Goal: Task Accomplishment & Management: Use online tool/utility

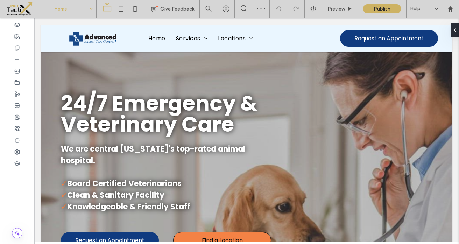
scroll to position [420, 0]
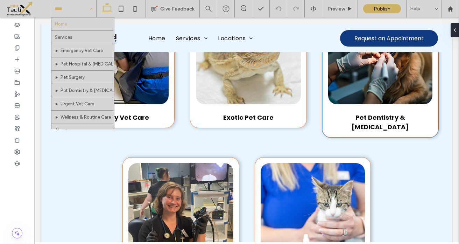
click at [353, 113] on span "Pet Dentistry & [MEDICAL_DATA]" at bounding box center [380, 122] width 57 height 18
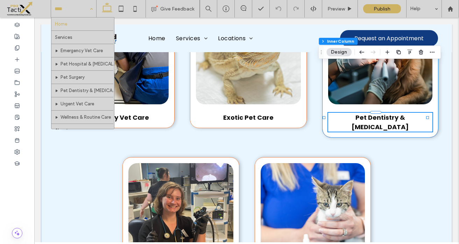
click at [353, 113] on div "Pet Dentistry & [MEDICAL_DATA]" at bounding box center [380, 122] width 104 height 19
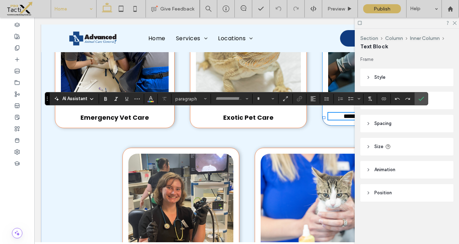
click at [347, 115] on span "**********" at bounding box center [381, 116] width 74 height 6
type input "*******"
type input "**"
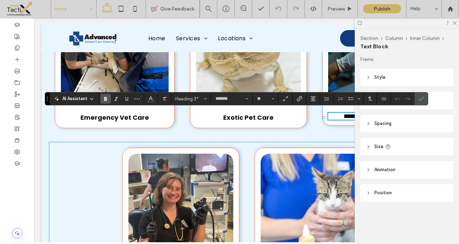
click at [238, 142] on div "Urgent Vet Care Wellness & Routine Care" at bounding box center [246, 218] width 395 height 153
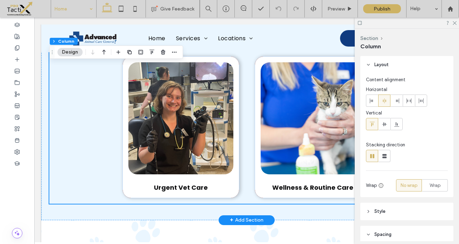
scroll to position [522, 0]
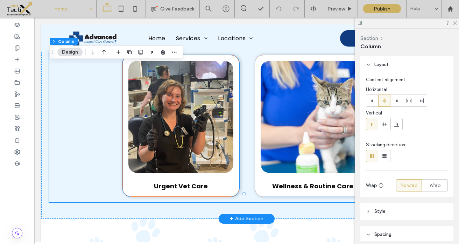
click at [189, 182] on span "Urgent Vet Care" at bounding box center [181, 186] width 54 height 9
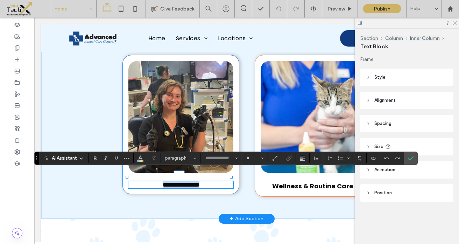
type input "*******"
type input "**"
copy span "**********"
click at [318, 182] on span "Wellness & Routine Care" at bounding box center [312, 186] width 81 height 9
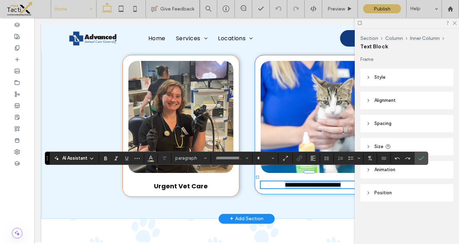
type input "*******"
type input "**"
copy span "**********"
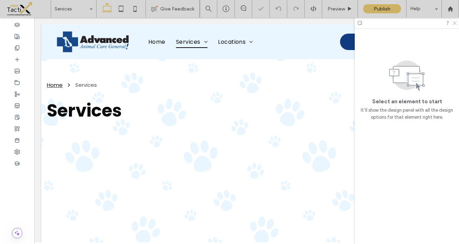
click at [455, 21] on icon at bounding box center [454, 22] width 5 height 5
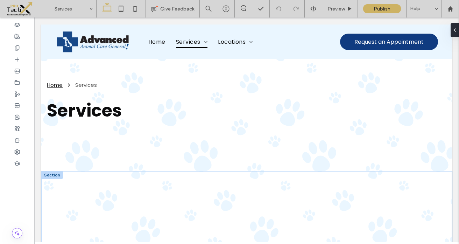
click at [178, 185] on div at bounding box center [246, 227] width 411 height 112
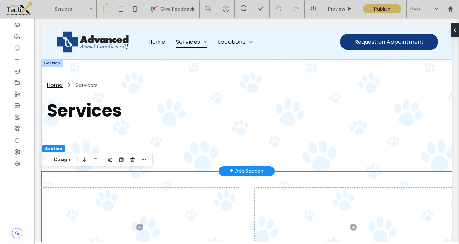
click at [248, 169] on div "+ Add Section" at bounding box center [247, 171] width 34 height 9
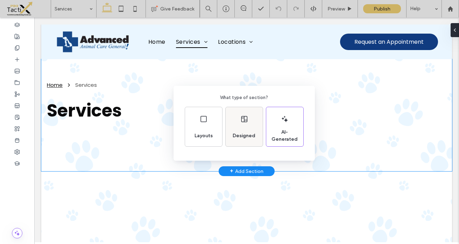
click at [244, 126] on div "Designed" at bounding box center [244, 126] width 37 height 39
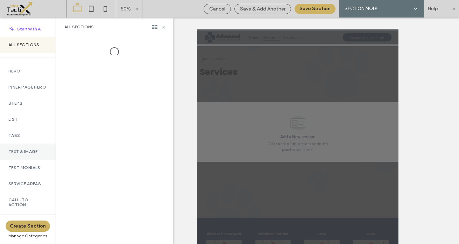
click at [18, 154] on label "Text & Image" at bounding box center [27, 151] width 39 height 5
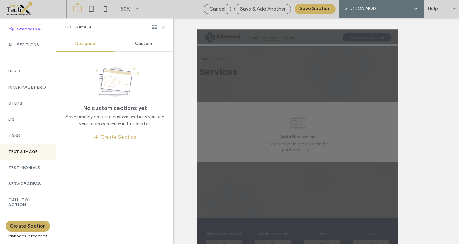
click at [34, 154] on label "Text & Image" at bounding box center [27, 151] width 39 height 5
click at [88, 43] on span "Designed" at bounding box center [85, 44] width 20 height 6
click at [143, 43] on span "Custom" at bounding box center [143, 44] width 17 height 6
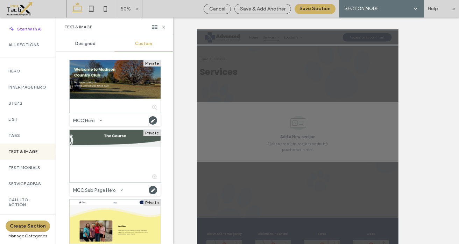
click at [86, 45] on span "Designed" at bounding box center [85, 44] width 20 height 6
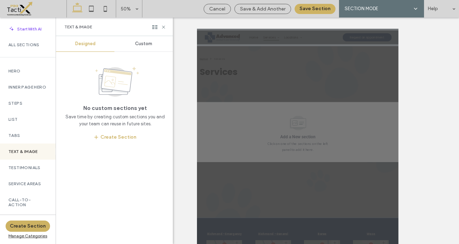
click at [26, 154] on label "Text & Image" at bounding box center [27, 151] width 39 height 5
click at [146, 46] on span "Custom" at bounding box center [143, 44] width 17 height 6
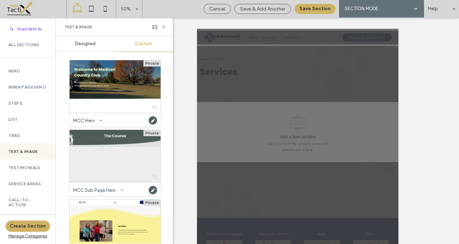
scroll to position [27, 0]
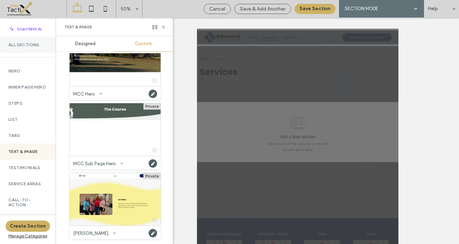
click at [24, 44] on label "All Sections" at bounding box center [27, 44] width 39 height 5
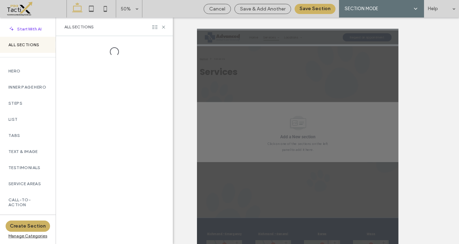
click at [155, 28] on use at bounding box center [154, 27] width 5 height 4
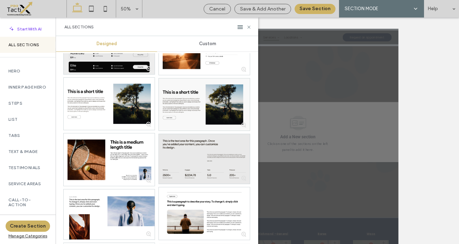
scroll to position [630, 0]
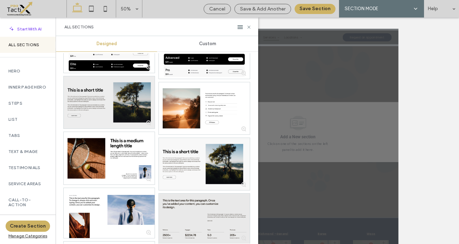
click at [150, 87] on div at bounding box center [109, 102] width 91 height 52
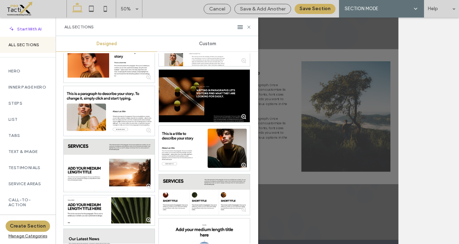
scroll to position [979, 0]
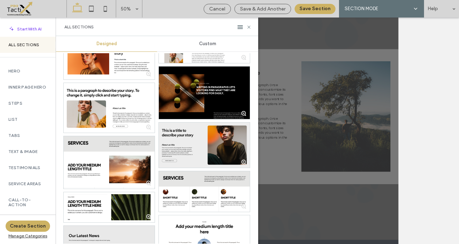
click at [197, 133] on div at bounding box center [204, 145] width 91 height 45
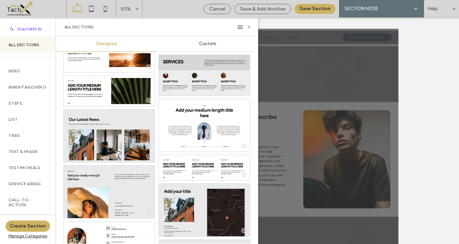
scroll to position [1099, 0]
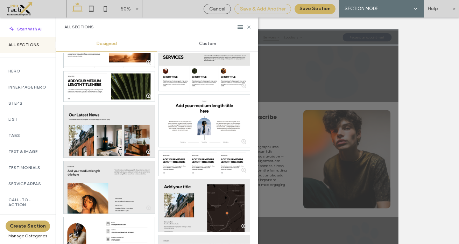
click at [264, 10] on span "Save & Add Another" at bounding box center [263, 9] width 46 height 6
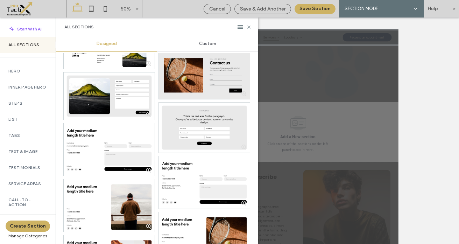
scroll to position [1509, 0]
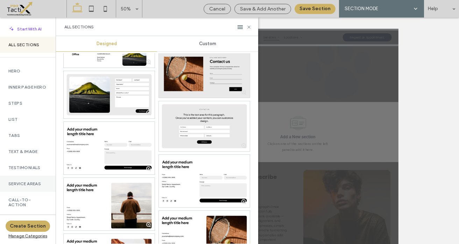
click at [35, 186] on label "Service Areas" at bounding box center [27, 183] width 39 height 5
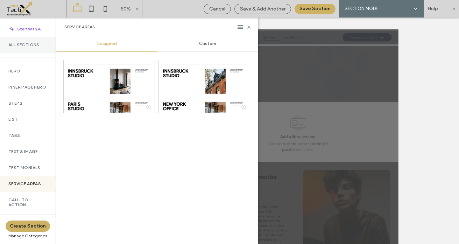
click at [26, 44] on label "All Sections" at bounding box center [27, 44] width 39 height 5
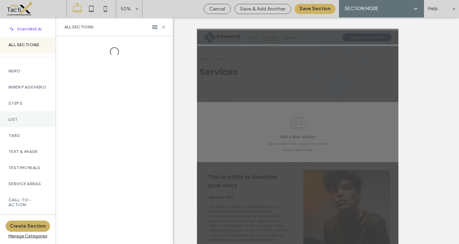
click at [12, 122] on label "List" at bounding box center [27, 119] width 39 height 5
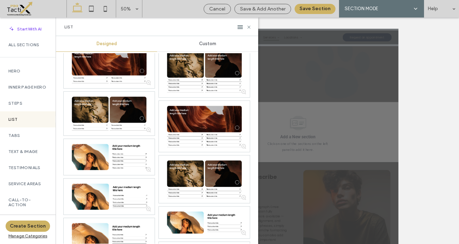
scroll to position [108, 0]
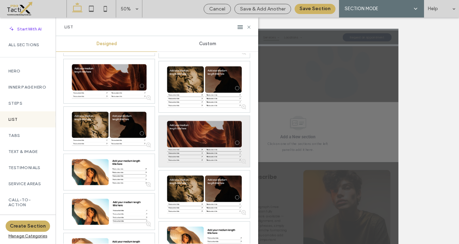
click at [203, 153] on div at bounding box center [204, 141] width 91 height 51
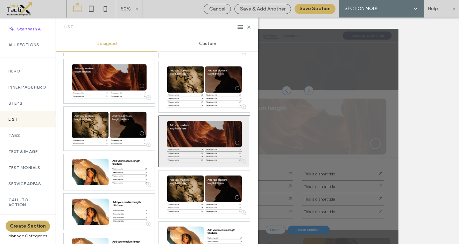
scroll to position [16, 0]
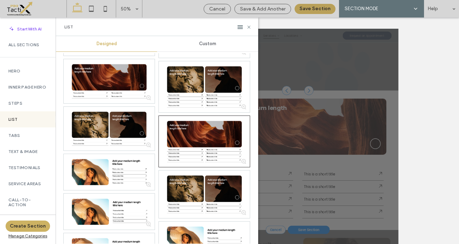
click at [322, 11] on button "Save Section" at bounding box center [315, 9] width 41 height 10
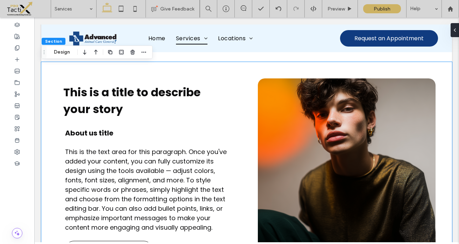
scroll to position [329, 0]
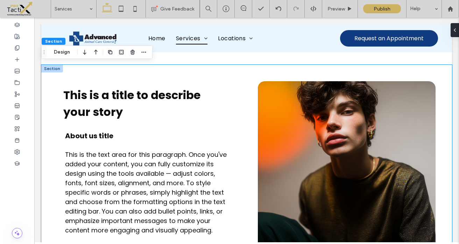
click at [71, 72] on div "This is a title to describe your story About us title This is the text area for…" at bounding box center [246, 175] width 411 height 220
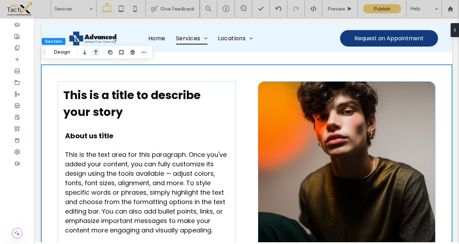
click at [96, 55] on icon "button" at bounding box center [96, 52] width 8 height 13
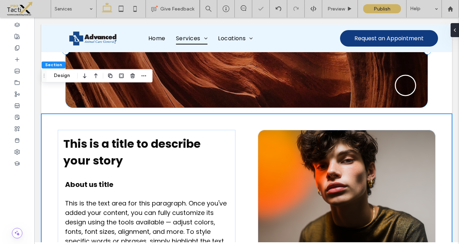
scroll to position [165, 0]
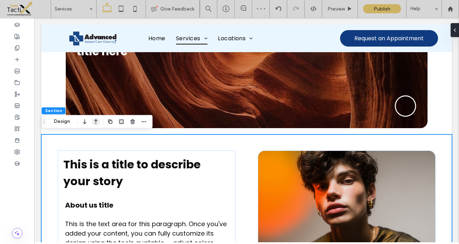
click at [94, 122] on icon "button" at bounding box center [96, 121] width 8 height 13
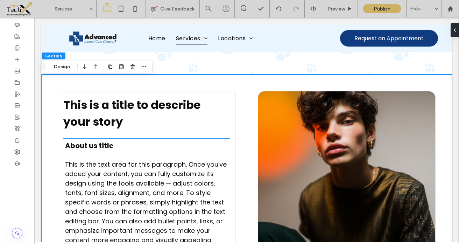
scroll to position [82, 0]
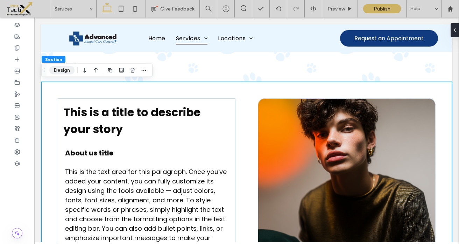
click at [62, 73] on button "Design" at bounding box center [61, 70] width 25 height 8
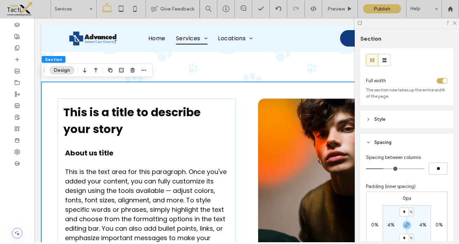
scroll to position [0, 0]
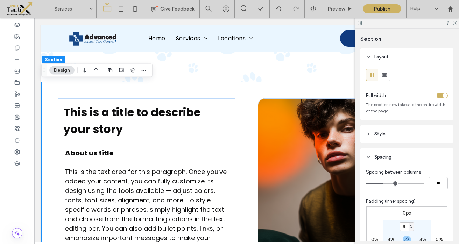
click at [376, 131] on span "Style" at bounding box center [380, 134] width 11 height 7
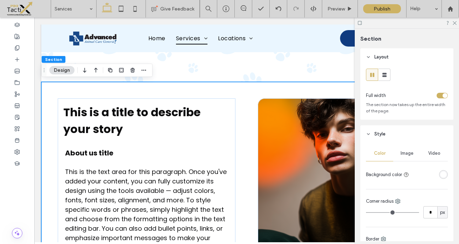
click at [441, 175] on div "rgba(255, 255, 255, 1)" at bounding box center [444, 175] width 6 height 6
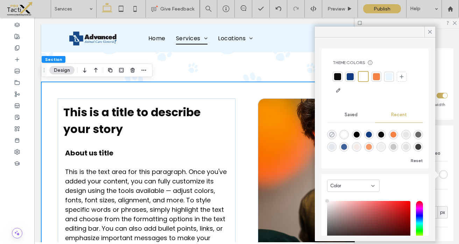
click at [331, 133] on icon "rgba(0, 0, 0, 0)" at bounding box center [332, 135] width 6 height 6
type input "*******"
type input "*"
type input "**"
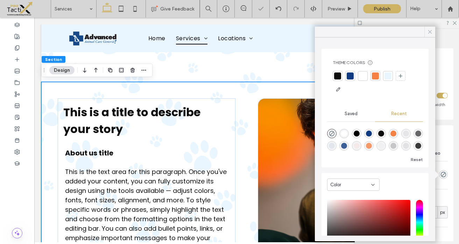
click at [430, 33] on icon at bounding box center [430, 32] width 6 height 6
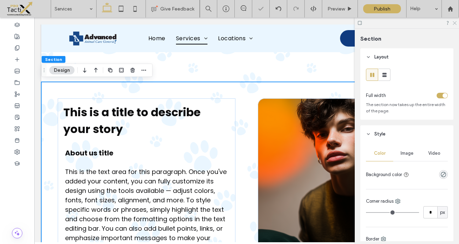
click at [455, 23] on use at bounding box center [455, 23] width 4 height 4
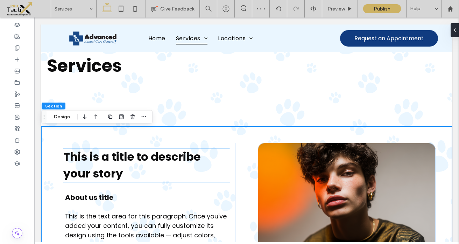
scroll to position [30, 0]
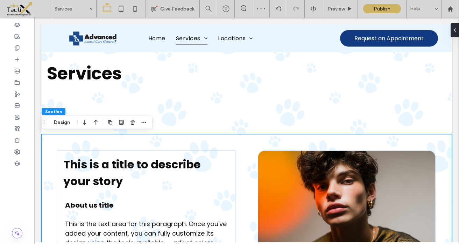
click at [67, 136] on div "This is a title to describe your story About us title This is the text area for…" at bounding box center [246, 244] width 411 height 220
click at [111, 123] on icon "button" at bounding box center [110, 123] width 6 height 6
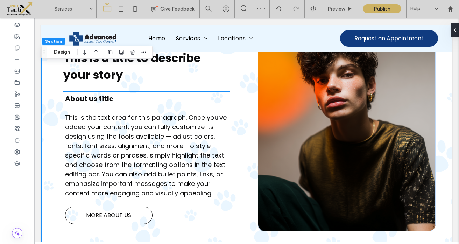
scroll to position [354, 0]
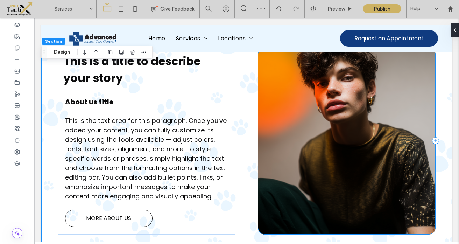
click at [265, 72] on div at bounding box center [347, 140] width 178 height 187
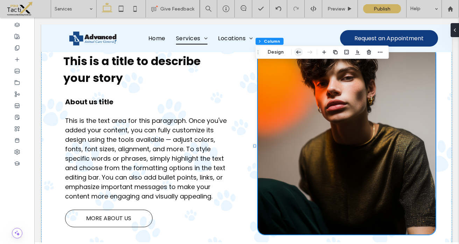
click at [300, 52] on use "button" at bounding box center [299, 51] width 5 height 3
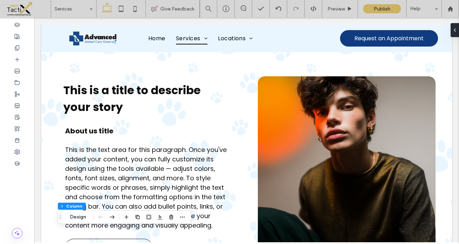
scroll to position [89, 0]
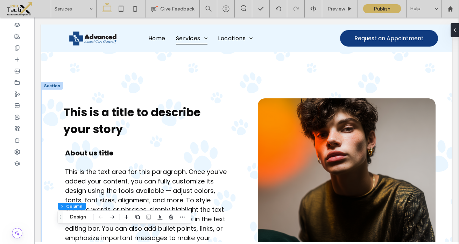
click at [52, 89] on div at bounding box center [52, 86] width 22 height 8
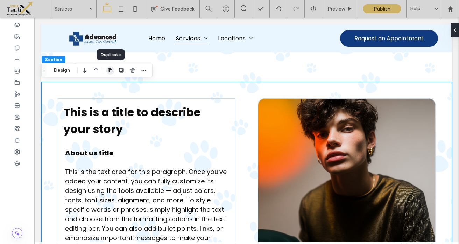
click at [111, 70] on icon "button" at bounding box center [110, 71] width 6 height 6
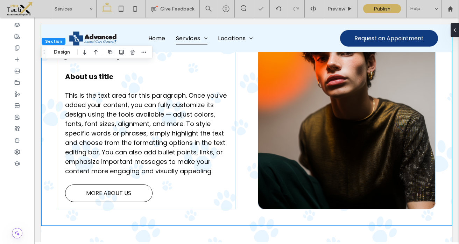
scroll to position [387, 0]
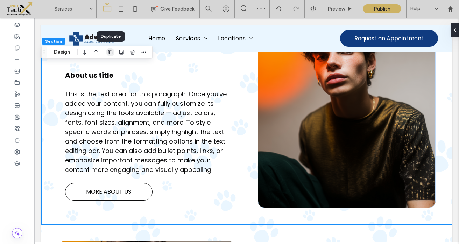
click at [111, 53] on icon "button" at bounding box center [110, 52] width 6 height 6
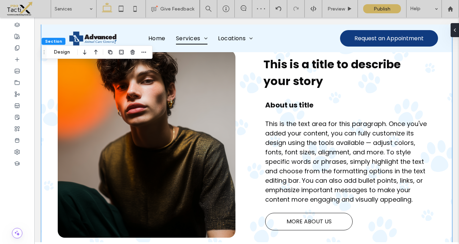
scroll to position [810, 0]
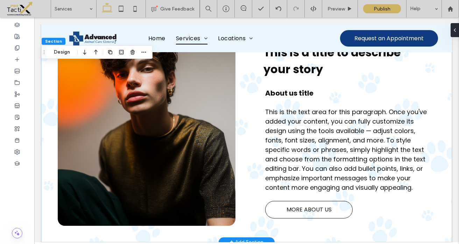
click at [50, 30] on div at bounding box center [52, 26] width 22 height 8
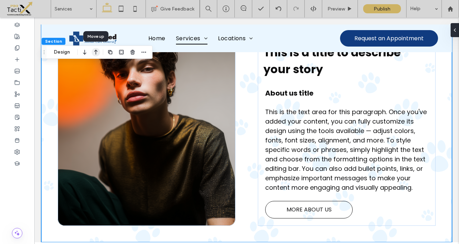
click at [94, 53] on icon "button" at bounding box center [96, 52] width 8 height 13
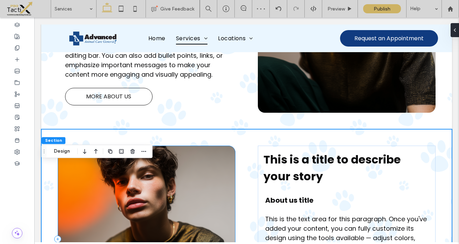
scroll to position [470, 0]
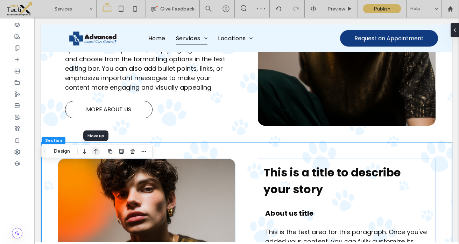
click at [96, 150] on use "button" at bounding box center [96, 151] width 4 height 5
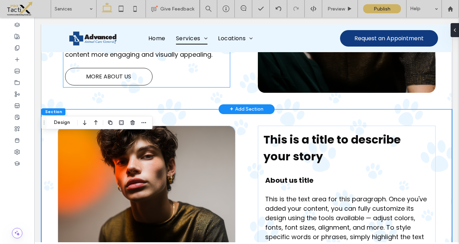
scroll to position [282, 0]
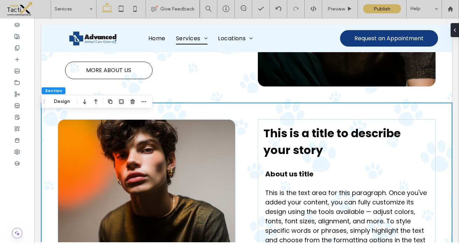
click at [55, 117] on div "This is a title to describe your story About us title This is the text area for…" at bounding box center [246, 213] width 411 height 220
click at [109, 102] on use "button" at bounding box center [110, 101] width 4 height 4
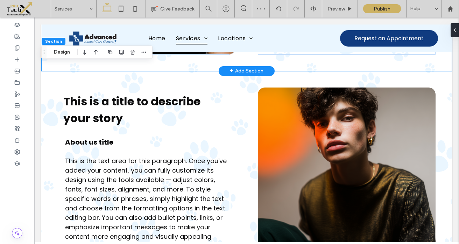
scroll to position [752, 0]
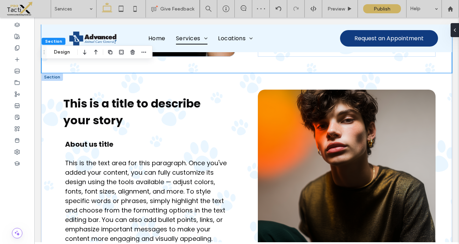
click at [57, 81] on div at bounding box center [52, 77] width 22 height 8
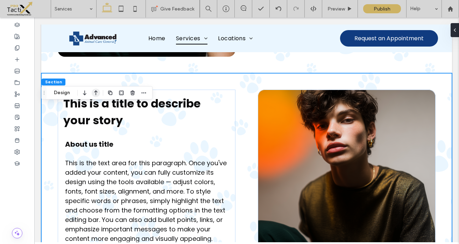
click at [96, 93] on icon "button" at bounding box center [96, 92] width 8 height 13
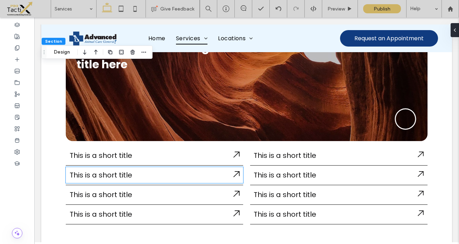
scroll to position [1251, 0]
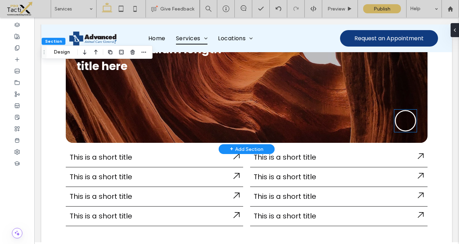
click at [396, 132] on icon at bounding box center [406, 121] width 22 height 22
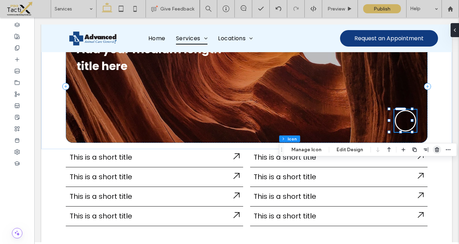
click at [436, 152] on icon "button" at bounding box center [438, 150] width 6 height 6
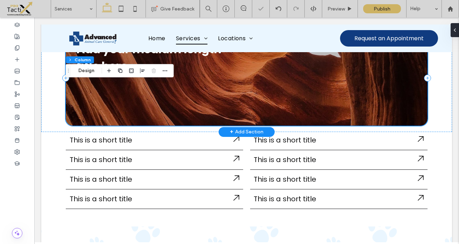
click at [250, 125] on div "Add your medium length title here" at bounding box center [247, 77] width 362 height 95
click at [145, 75] on h2 "Add your medium length title here" at bounding box center [152, 58] width 151 height 34
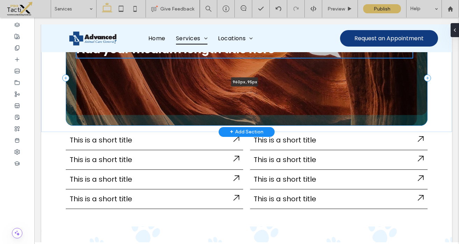
drag, startPoint x: 228, startPoint y: 109, endPoint x: 414, endPoint y: 106, distance: 185.6
click at [414, 106] on div "Add your medium length title here 960px , 95px" at bounding box center [246, 73] width 411 height 118
type input "***"
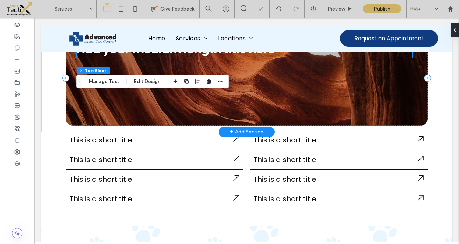
click at [242, 57] on strong "Add your medium length title here" at bounding box center [176, 49] width 198 height 16
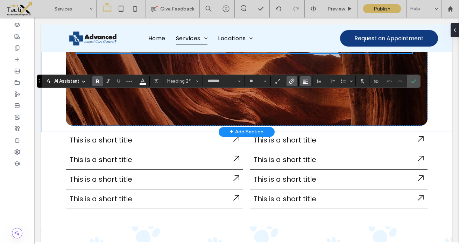
click at [306, 80] on icon "Alignment" at bounding box center [306, 81] width 6 height 6
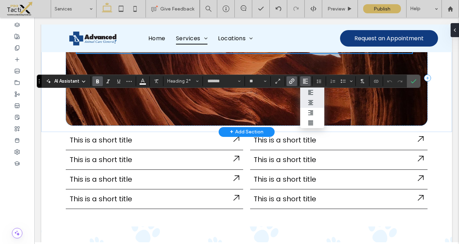
click at [309, 101] on icon "ui.textEditor.alignment.center" at bounding box center [311, 103] width 6 height 6
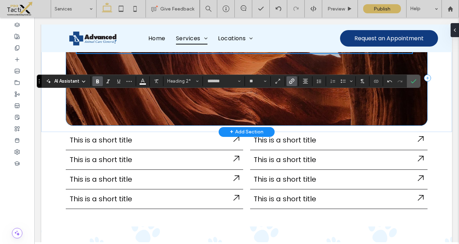
click at [265, 125] on div "**********" at bounding box center [247, 77] width 362 height 95
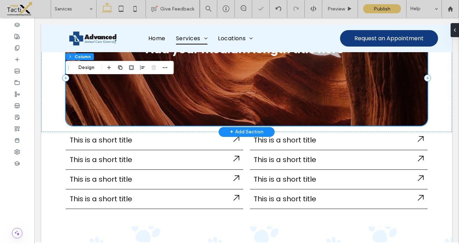
scroll to position [1259, 0]
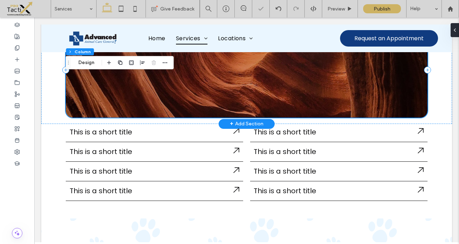
click at [265, 117] on div "Add your medium length title here" at bounding box center [247, 69] width 362 height 95
click at [290, 118] on div at bounding box center [244, 117] width 357 height 0
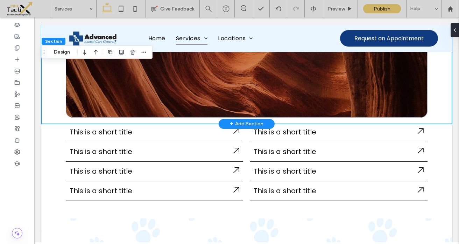
click at [61, 57] on div "Section Design" at bounding box center [96, 52] width 111 height 13
click at [62, 53] on button "Design" at bounding box center [61, 52] width 25 height 8
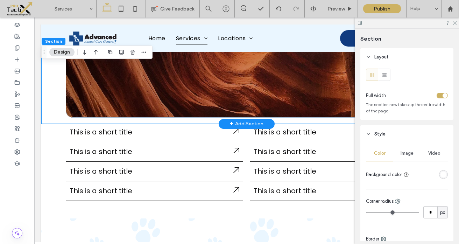
click at [406, 153] on span "Image" at bounding box center [407, 154] width 13 height 6
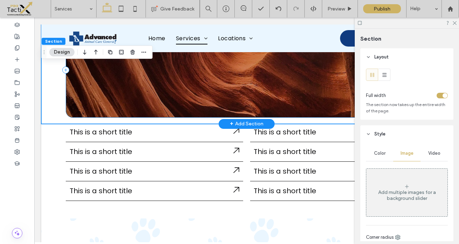
click at [318, 117] on div "Add your medium length title here" at bounding box center [247, 69] width 362 height 95
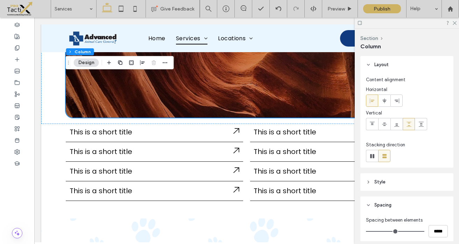
scroll to position [4, 0]
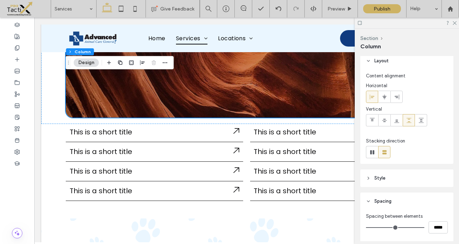
click at [377, 182] on header "Style" at bounding box center [407, 178] width 93 height 18
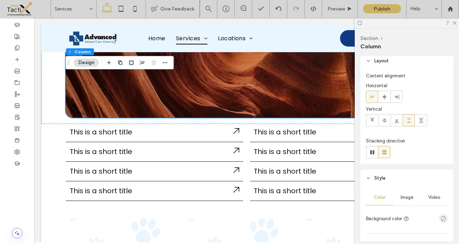
click at [406, 197] on span "Image" at bounding box center [407, 198] width 13 height 6
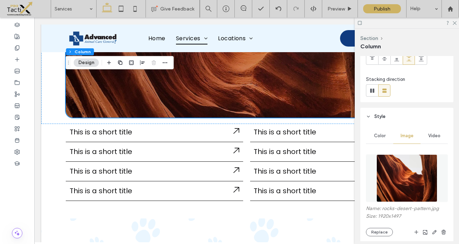
scroll to position [68, 0]
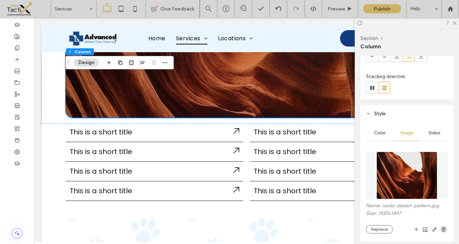
click at [442, 229] on use "button" at bounding box center [444, 229] width 4 height 5
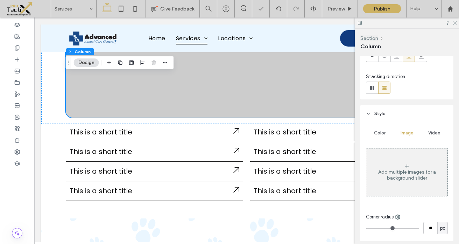
click at [380, 134] on span "Color" at bounding box center [380, 133] width 12 height 6
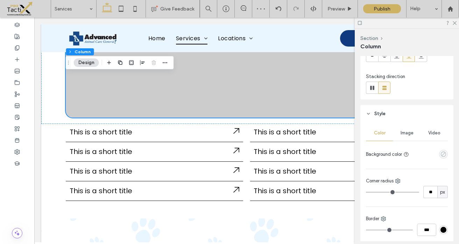
click at [441, 156] on use "empty color" at bounding box center [443, 154] width 5 height 5
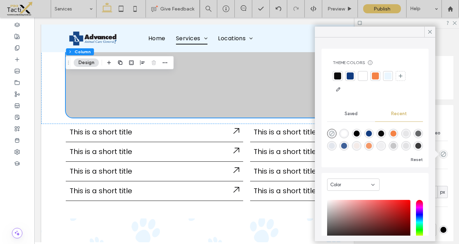
click at [330, 134] on icon "rgba(0, 0, 0, 0)" at bounding box center [332, 134] width 6 height 6
click at [428, 32] on icon at bounding box center [430, 32] width 6 height 6
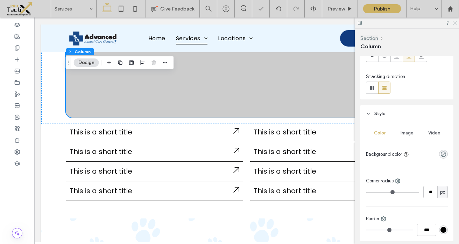
click at [456, 23] on icon at bounding box center [454, 22] width 5 height 5
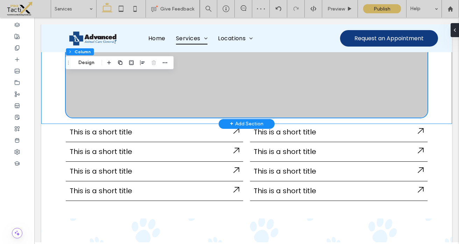
click at [234, 65] on div "Add your medium length title here" at bounding box center [246, 65] width 411 height 118
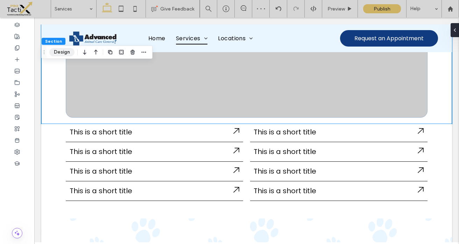
click at [64, 50] on button "Design" at bounding box center [61, 52] width 25 height 8
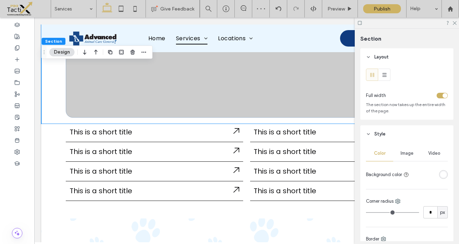
scroll to position [1259, 0]
click at [441, 175] on div "rgba(255, 255, 255, 1)" at bounding box center [444, 175] width 6 height 6
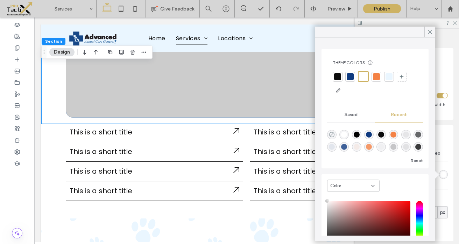
click at [332, 137] on icon "rgba(0, 0, 0, 0)" at bounding box center [332, 135] width 6 height 6
type input "*******"
type input "*"
type input "**"
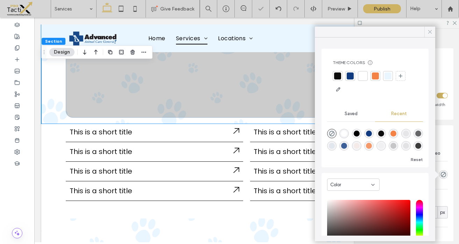
click at [430, 31] on icon at bounding box center [430, 32] width 6 height 6
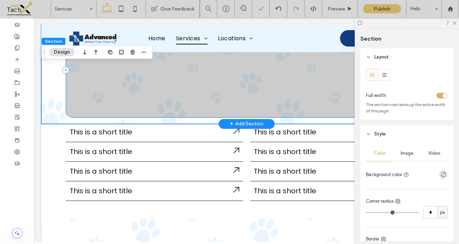
click at [285, 117] on div "Add your medium length title here" at bounding box center [247, 69] width 362 height 95
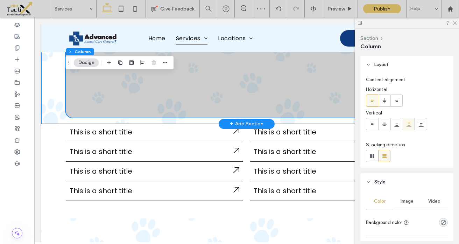
click at [272, 124] on div "Add your medium length title here" at bounding box center [246, 65] width 411 height 118
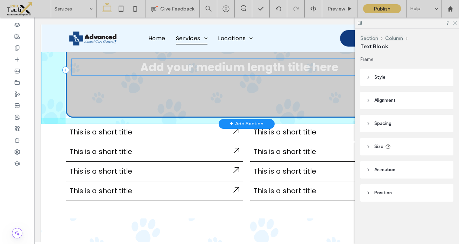
drag, startPoint x: 273, startPoint y: 93, endPoint x: 269, endPoint y: 67, distance: 26.7
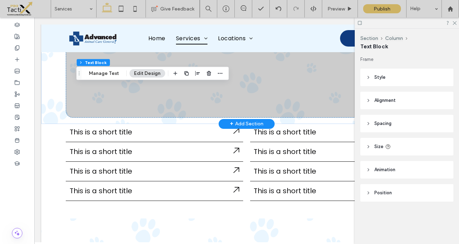
click at [240, 128] on div "+ Add Section" at bounding box center [247, 123] width 34 height 9
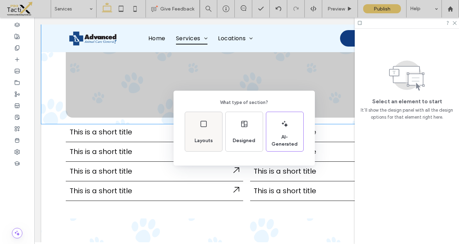
click at [202, 124] on icon at bounding box center [204, 124] width 8 height 8
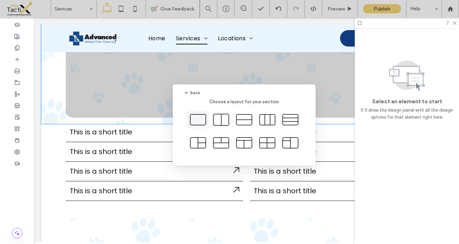
click at [200, 124] on icon at bounding box center [198, 120] width 18 height 18
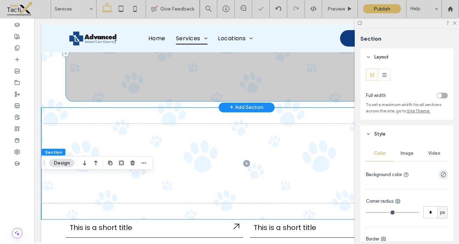
scroll to position [1278, 0]
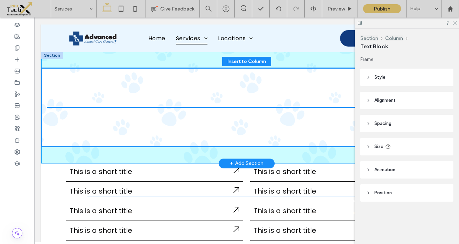
drag, startPoint x: 231, startPoint y: 74, endPoint x: 242, endPoint y: 205, distance: 131.7
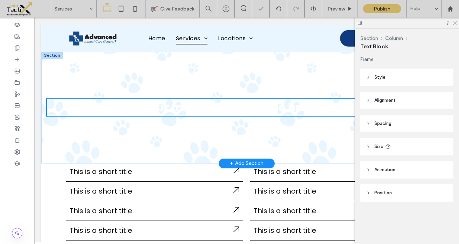
scroll to position [1334, 0]
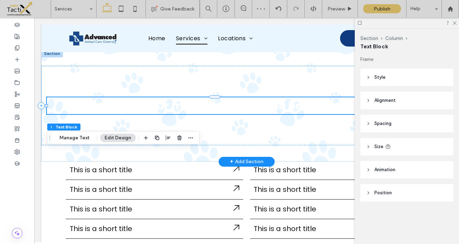
click at [248, 113] on strong "Add your medium length title here" at bounding box center [215, 106] width 198 height 16
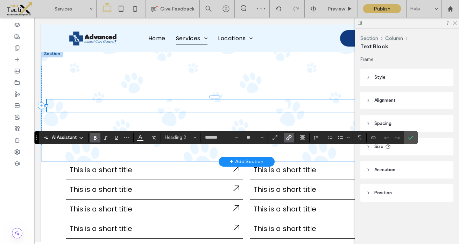
click at [248, 111] on strong "**********" at bounding box center [215, 105] width 150 height 11
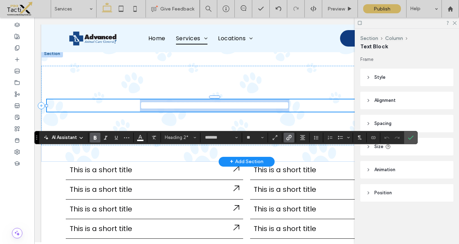
click at [248, 111] on strong "**********" at bounding box center [215, 105] width 150 height 11
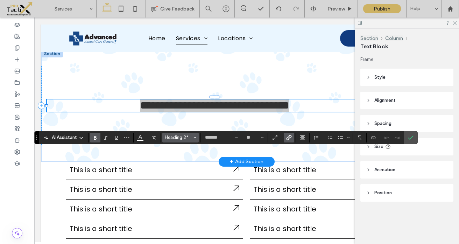
click at [167, 140] on span "Heading 2*" at bounding box center [178, 137] width 27 height 5
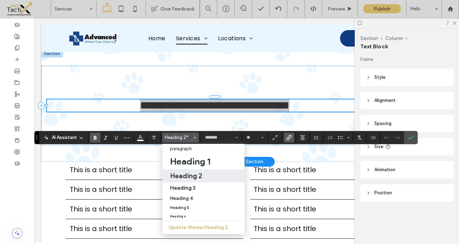
click at [181, 175] on h2 "Heading 2" at bounding box center [186, 176] width 32 height 8
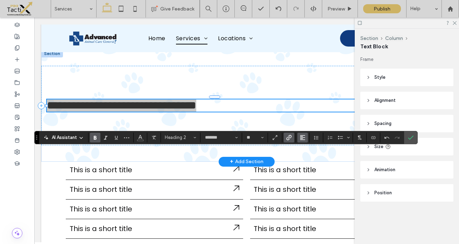
click at [304, 139] on use "Alignment" at bounding box center [302, 137] width 5 height 5
click at [306, 160] on icon "ui.textEditor.alignment.center" at bounding box center [308, 159] width 6 height 6
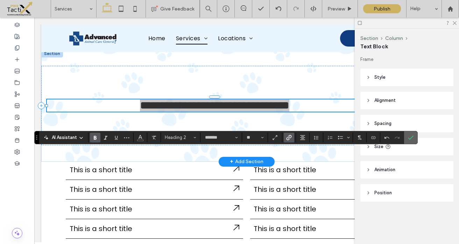
click at [414, 135] on label "Confirm" at bounding box center [411, 137] width 11 height 13
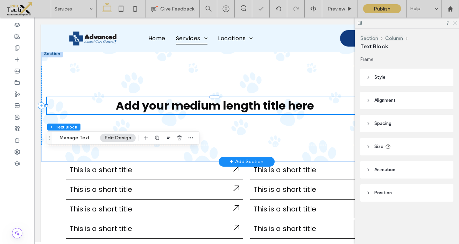
click at [455, 24] on icon at bounding box center [454, 22] width 5 height 5
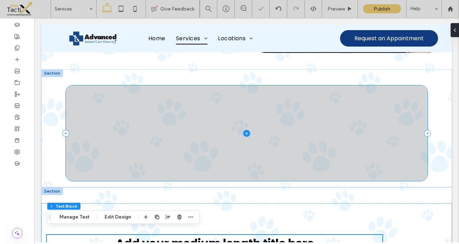
scroll to position [1195, 0]
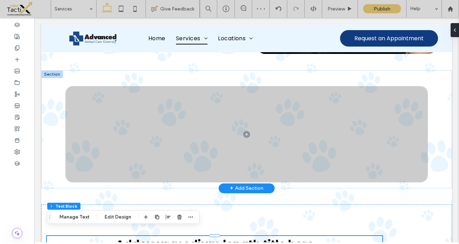
click at [52, 78] on div at bounding box center [52, 74] width 22 height 8
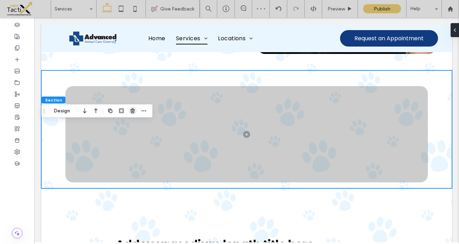
click at [133, 111] on use "button" at bounding box center [133, 111] width 4 height 5
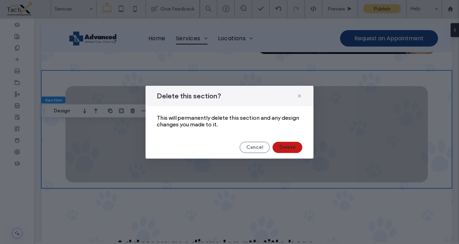
click at [283, 148] on button "Delete" at bounding box center [288, 147] width 30 height 11
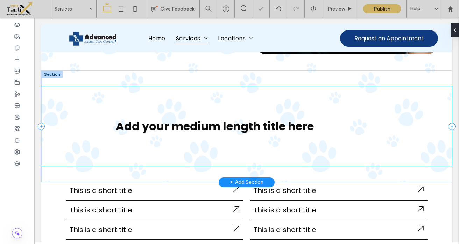
click at [280, 166] on div "Add your medium length title here" at bounding box center [246, 125] width 411 height 79
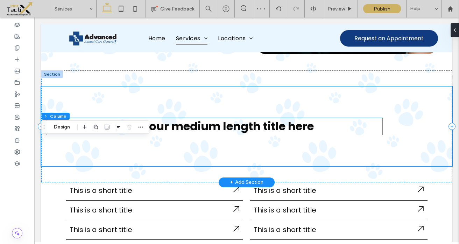
click at [286, 134] on link "Add your medium length title here" at bounding box center [215, 126] width 198 height 16
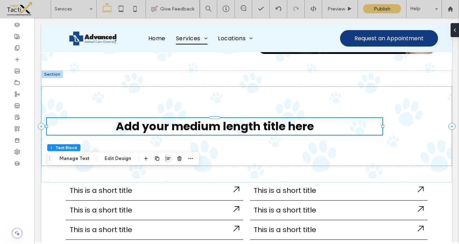
click at [166, 159] on icon "button" at bounding box center [169, 159] width 6 height 6
click at [159, 172] on use "center" at bounding box center [161, 172] width 4 height 5
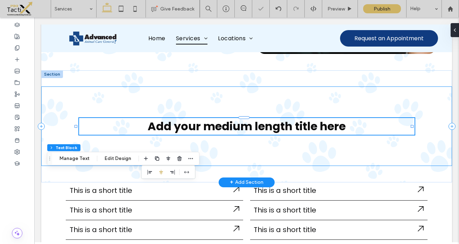
click at [200, 166] on div "Add your medium length title here" at bounding box center [246, 125] width 411 height 79
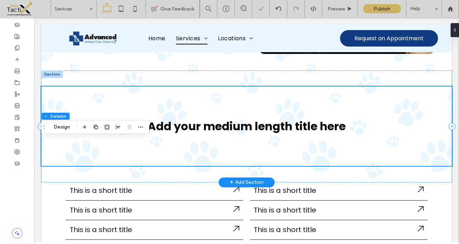
click at [256, 166] on div "Add your medium length title here" at bounding box center [246, 125] width 411 height 79
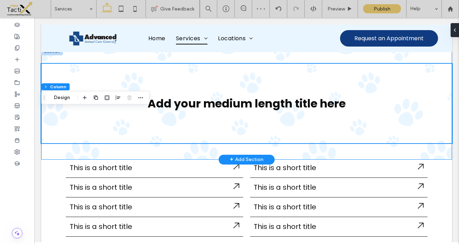
scroll to position [1226, 0]
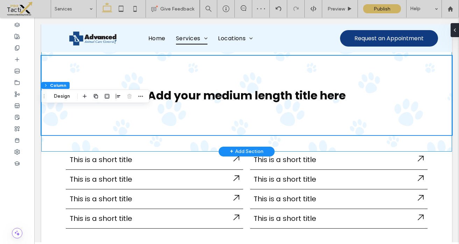
click at [282, 152] on div "Add your medium length title here" at bounding box center [246, 96] width 411 height 112
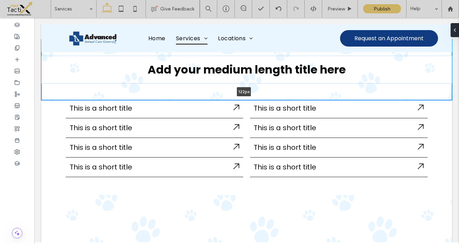
drag, startPoint x: 283, startPoint y: 203, endPoint x: 296, endPoint y: 133, distance: 71.3
click at [296, 100] on div "Add your medium length title here 122px Section + Add Section" at bounding box center [246, 70] width 411 height 61
type input "***"
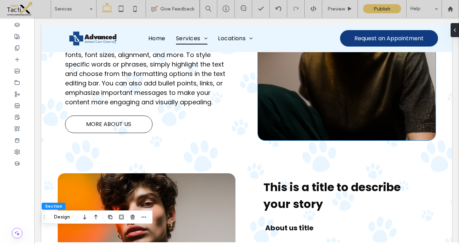
scroll to position [676, 0]
